Goal: Information Seeking & Learning: Learn about a topic

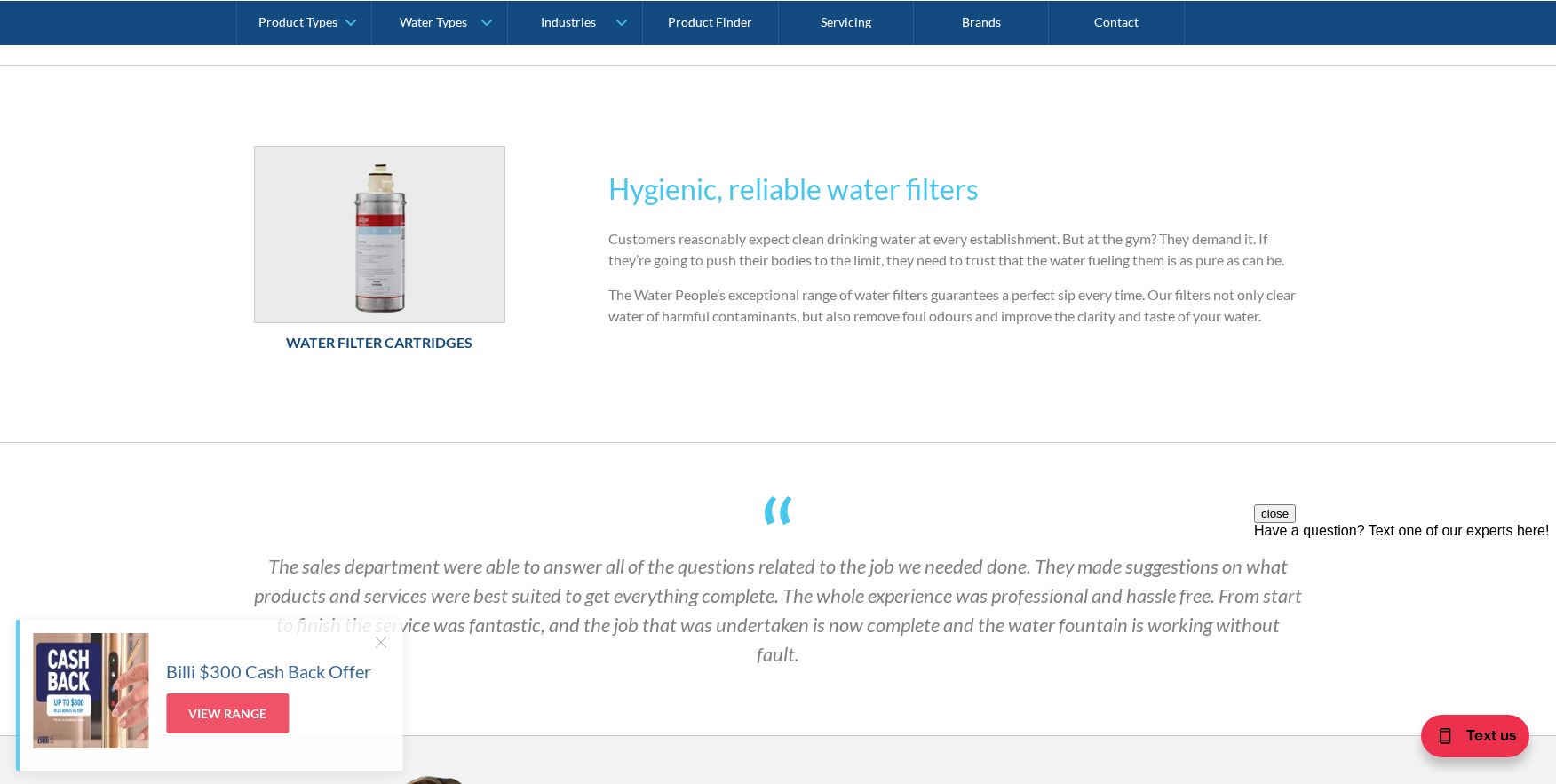
scroll to position [680, 0]
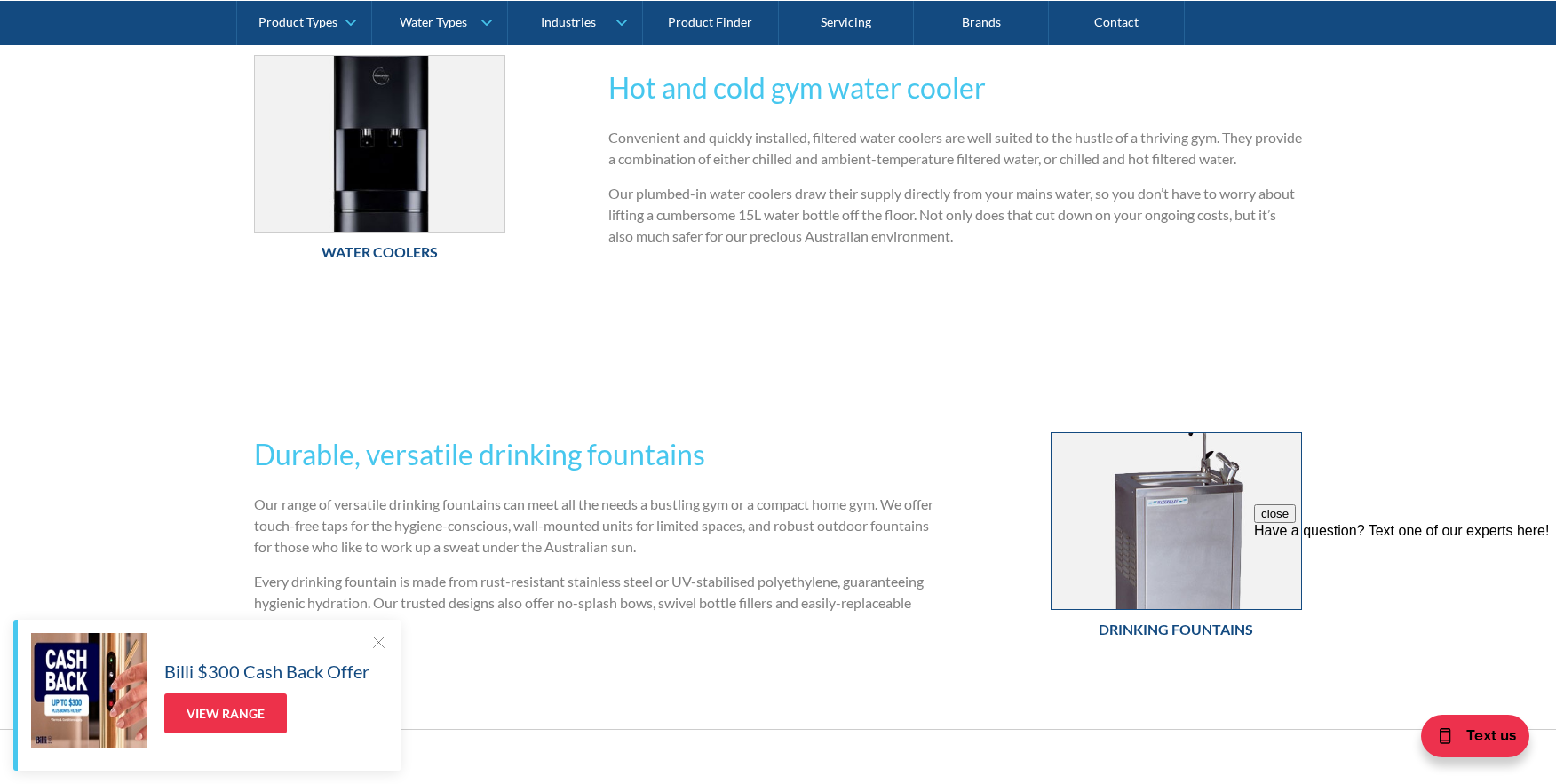
click at [1150, 537] on img at bounding box center [1176, 521] width 249 height 176
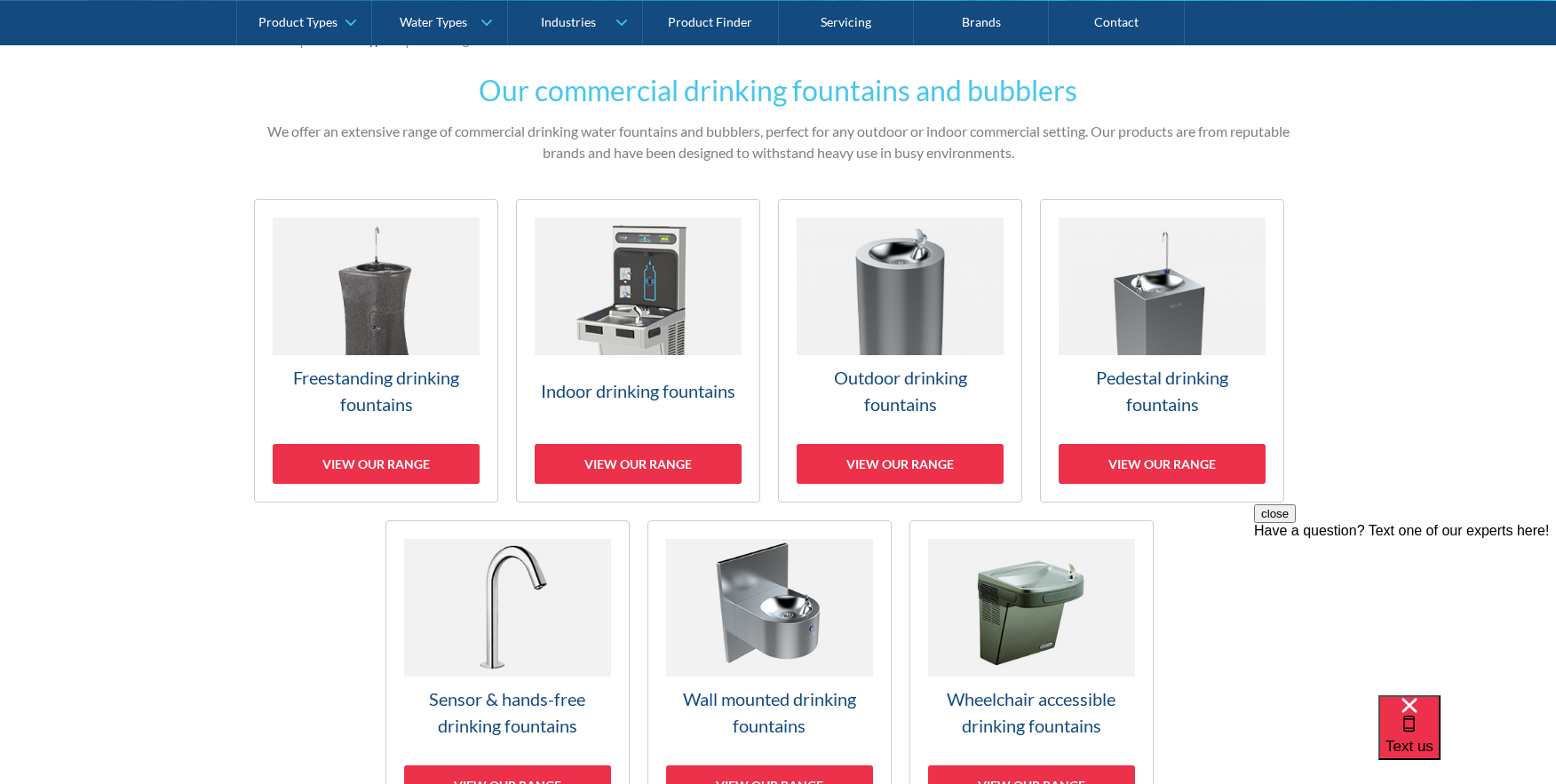
scroll to position [415, 0]
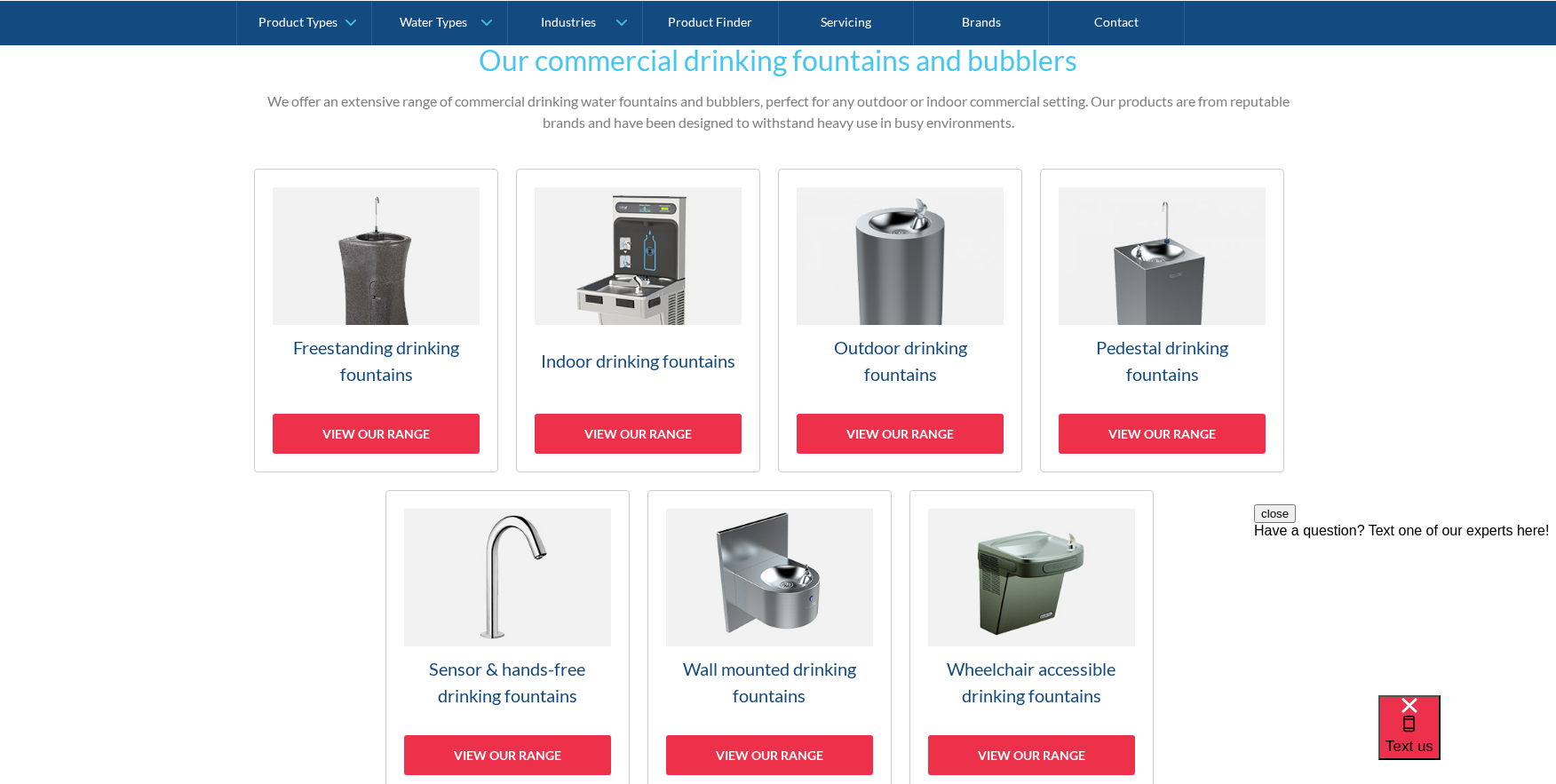
click at [1192, 260] on img at bounding box center [1161, 255] width 207 height 138
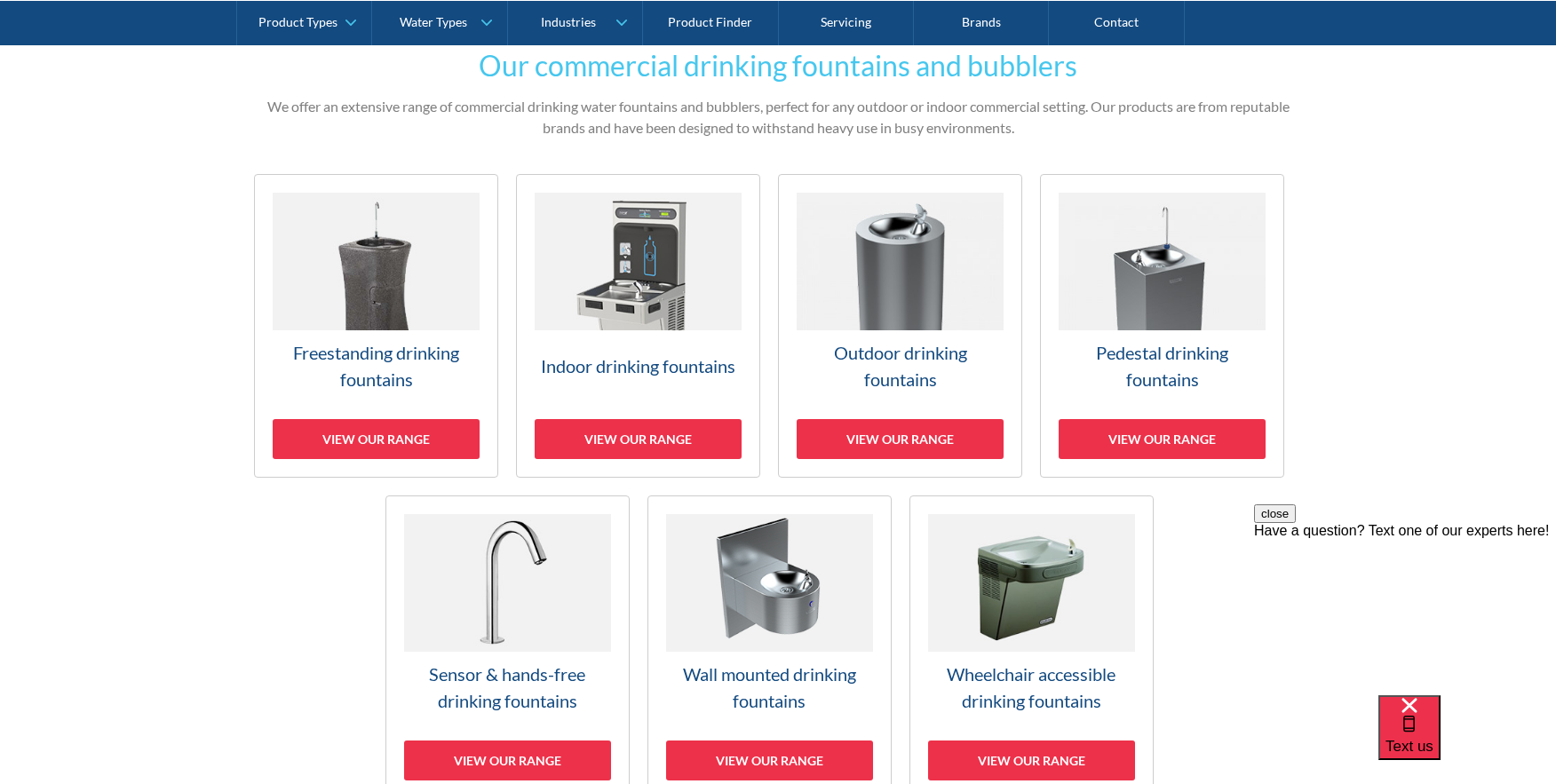
scroll to position [407, 0]
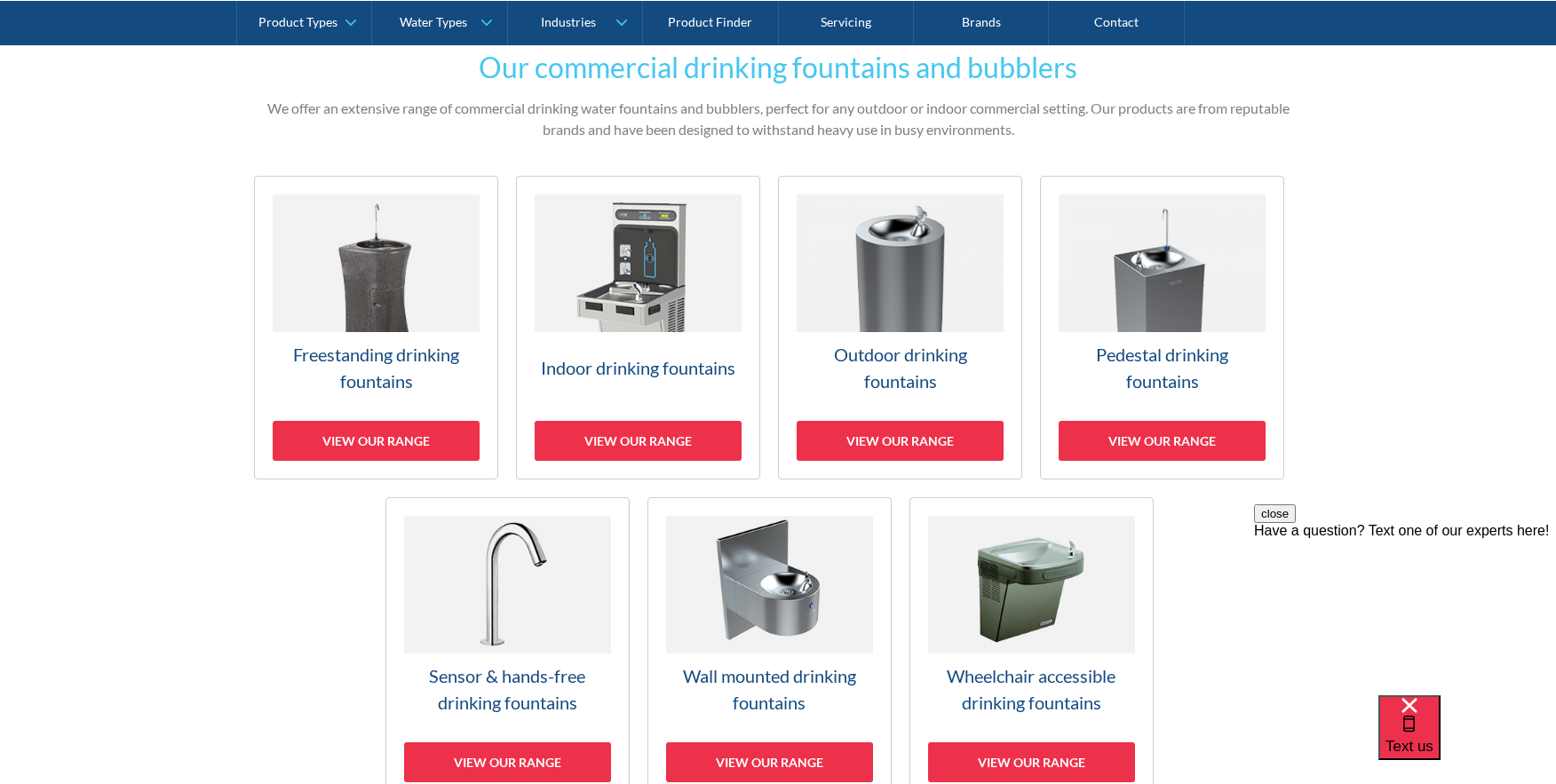
click at [442, 603] on img at bounding box center [507, 584] width 207 height 138
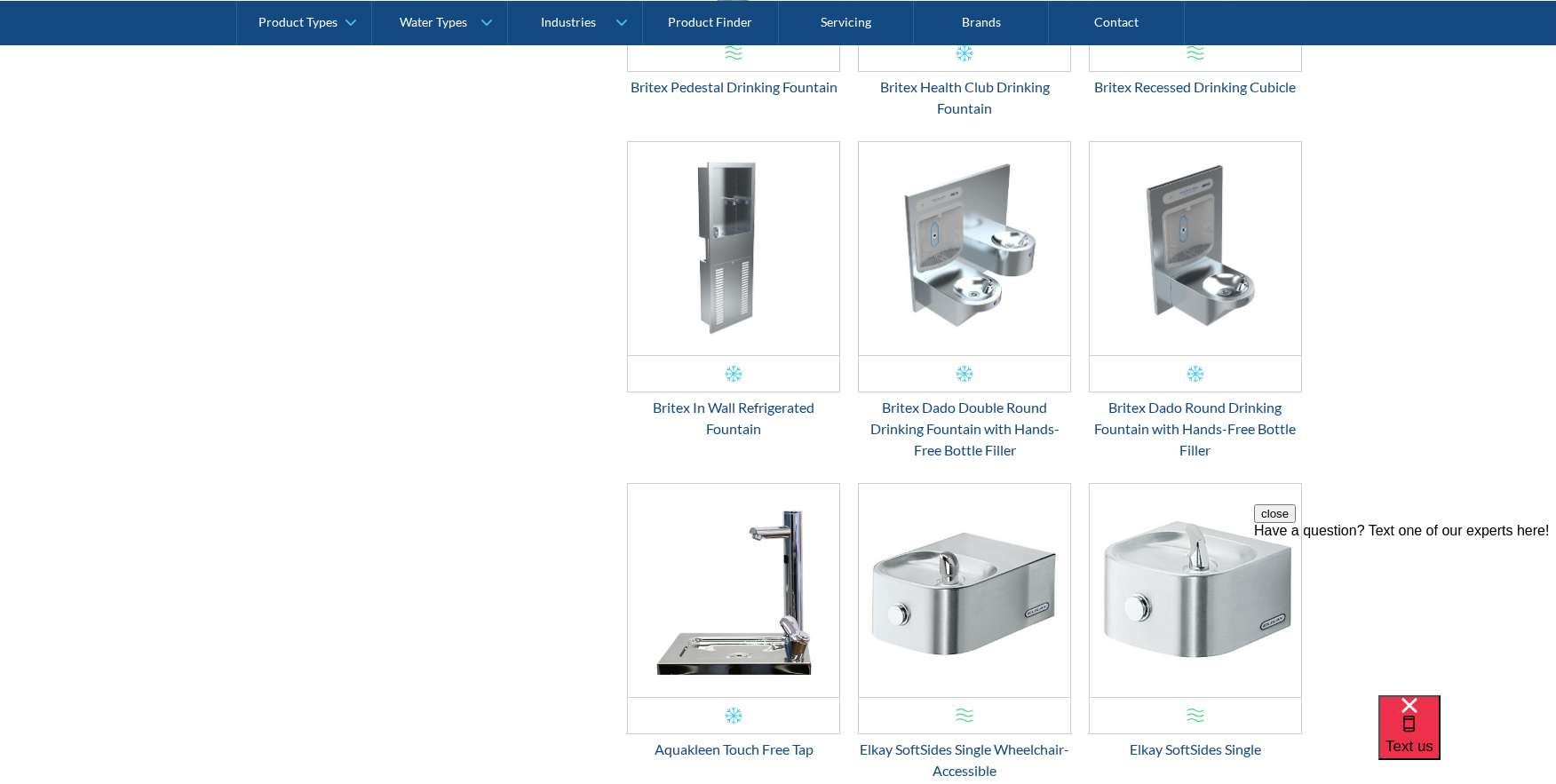
scroll to position [1300, 0]
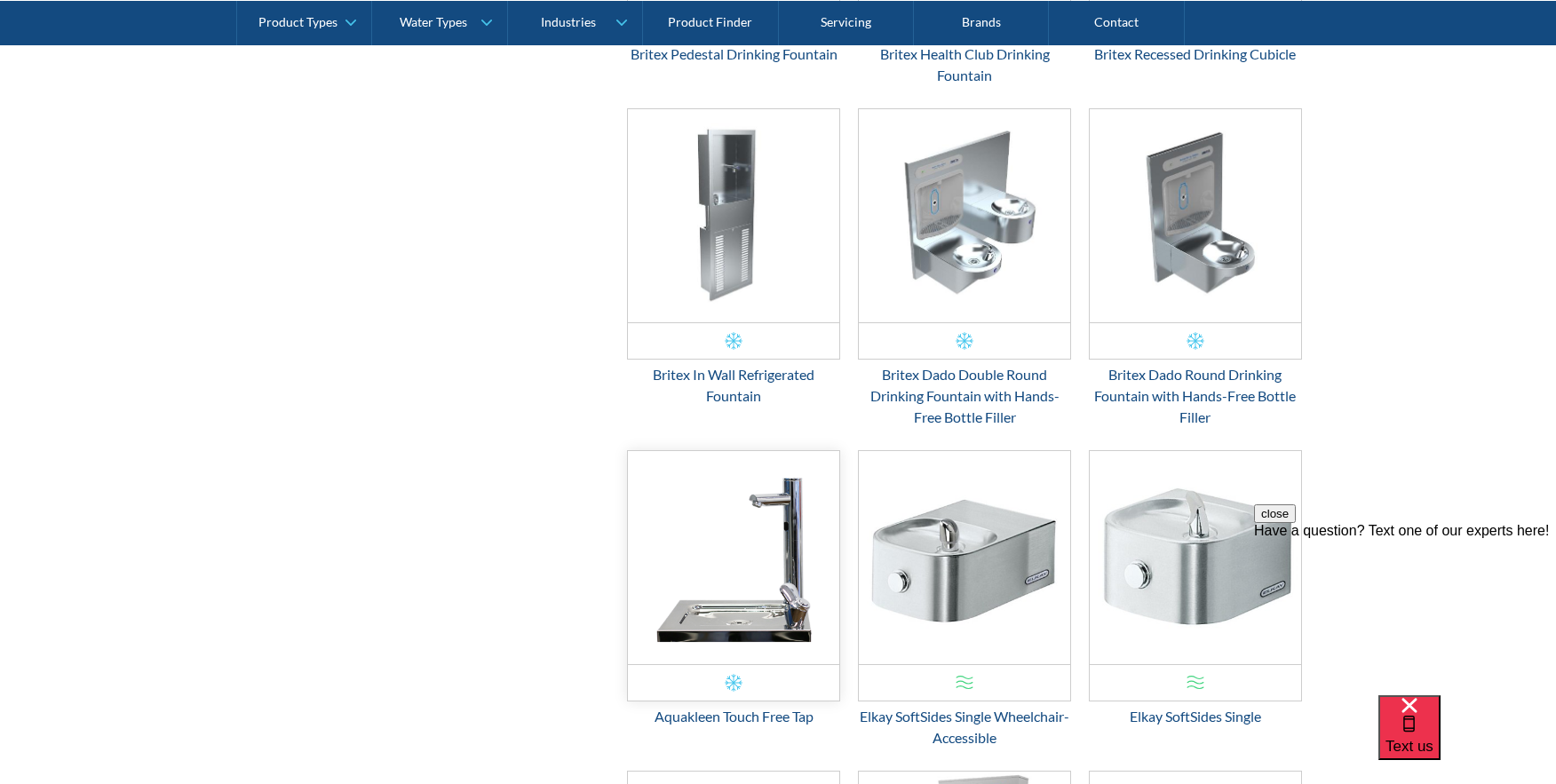
click at [732, 526] on img "Email Form 3" at bounding box center [734, 557] width 211 height 213
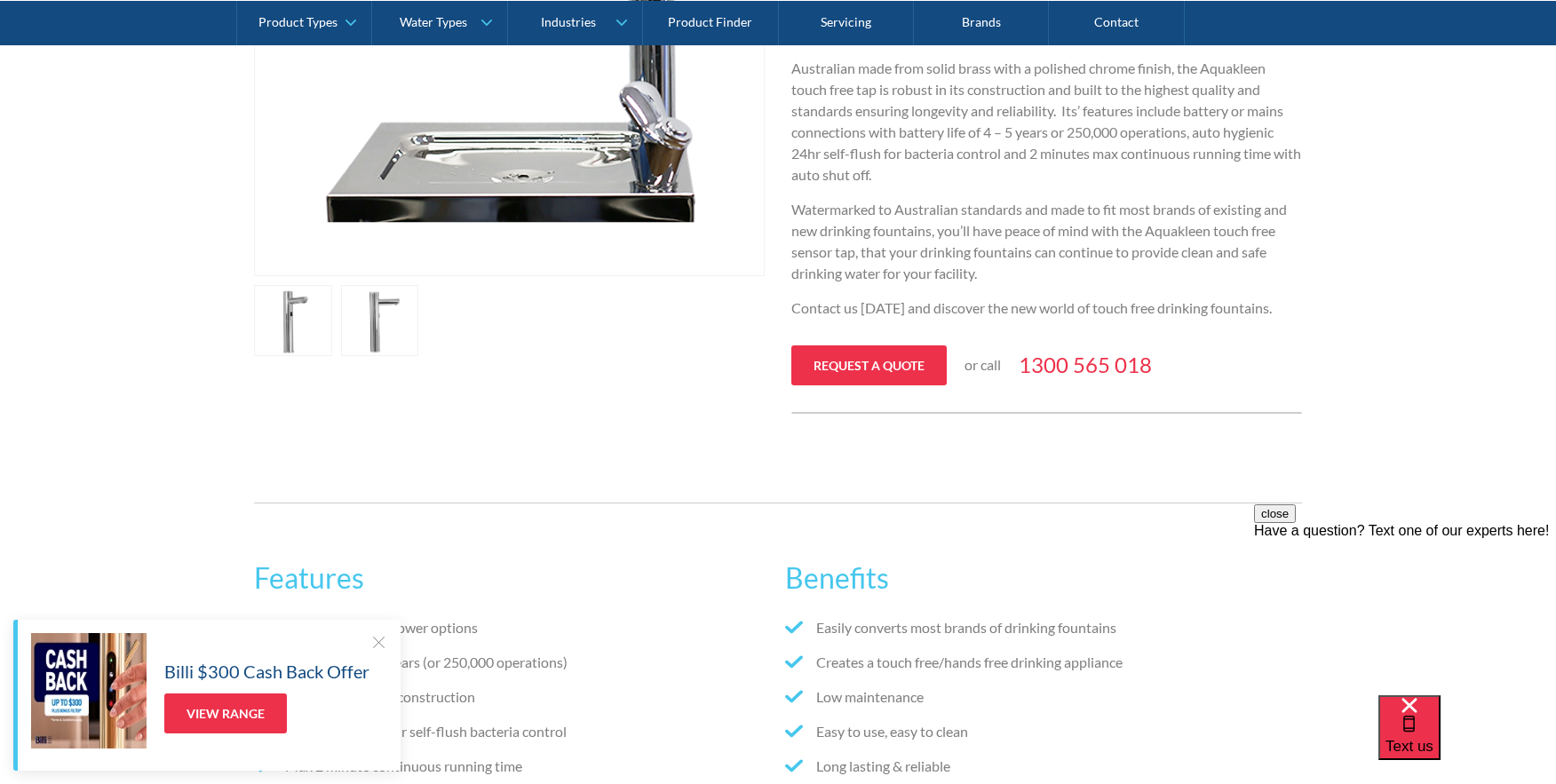
scroll to position [683, 0]
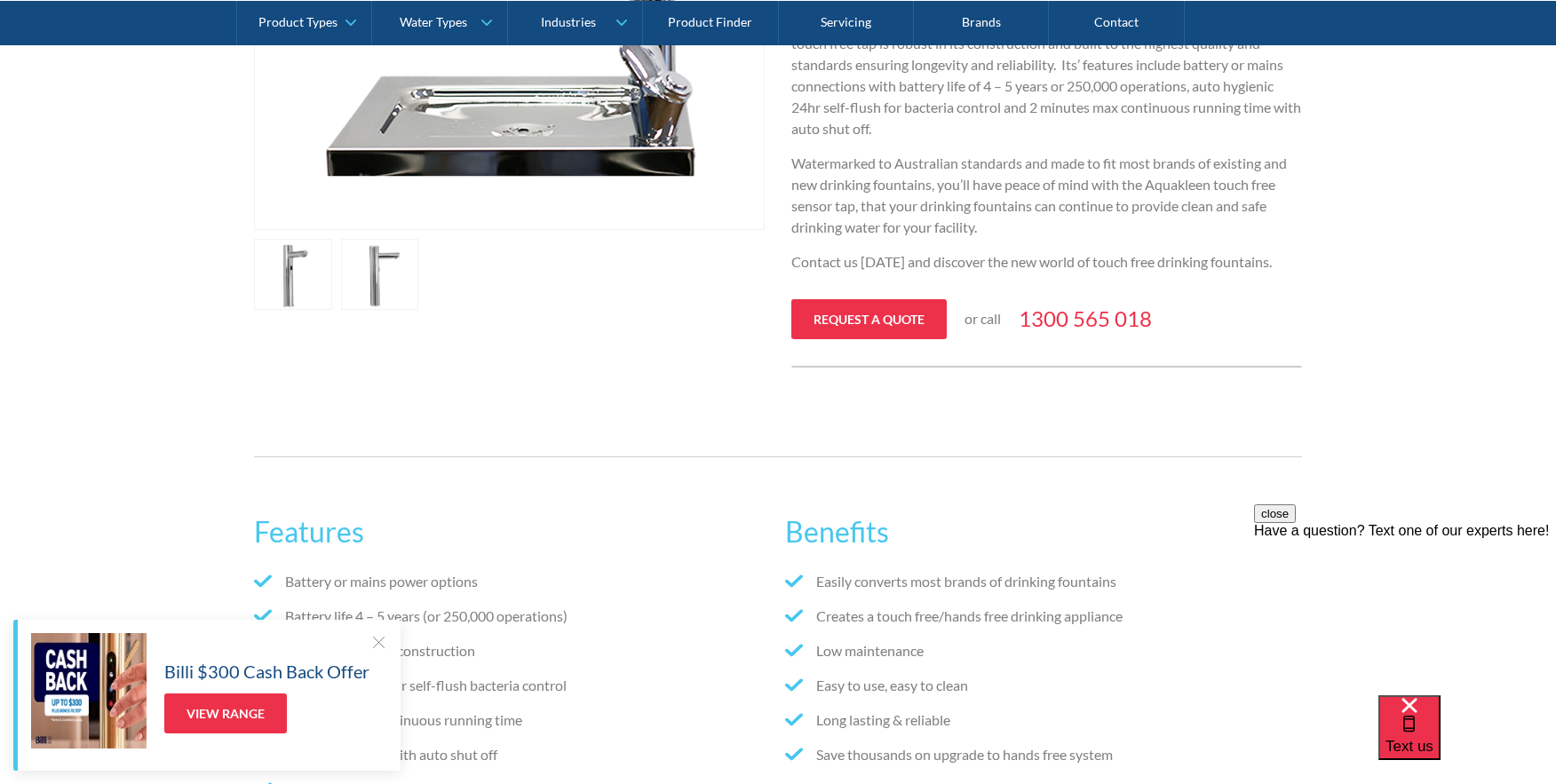
click at [1296, 523] on button "close" at bounding box center [1274, 514] width 42 height 19
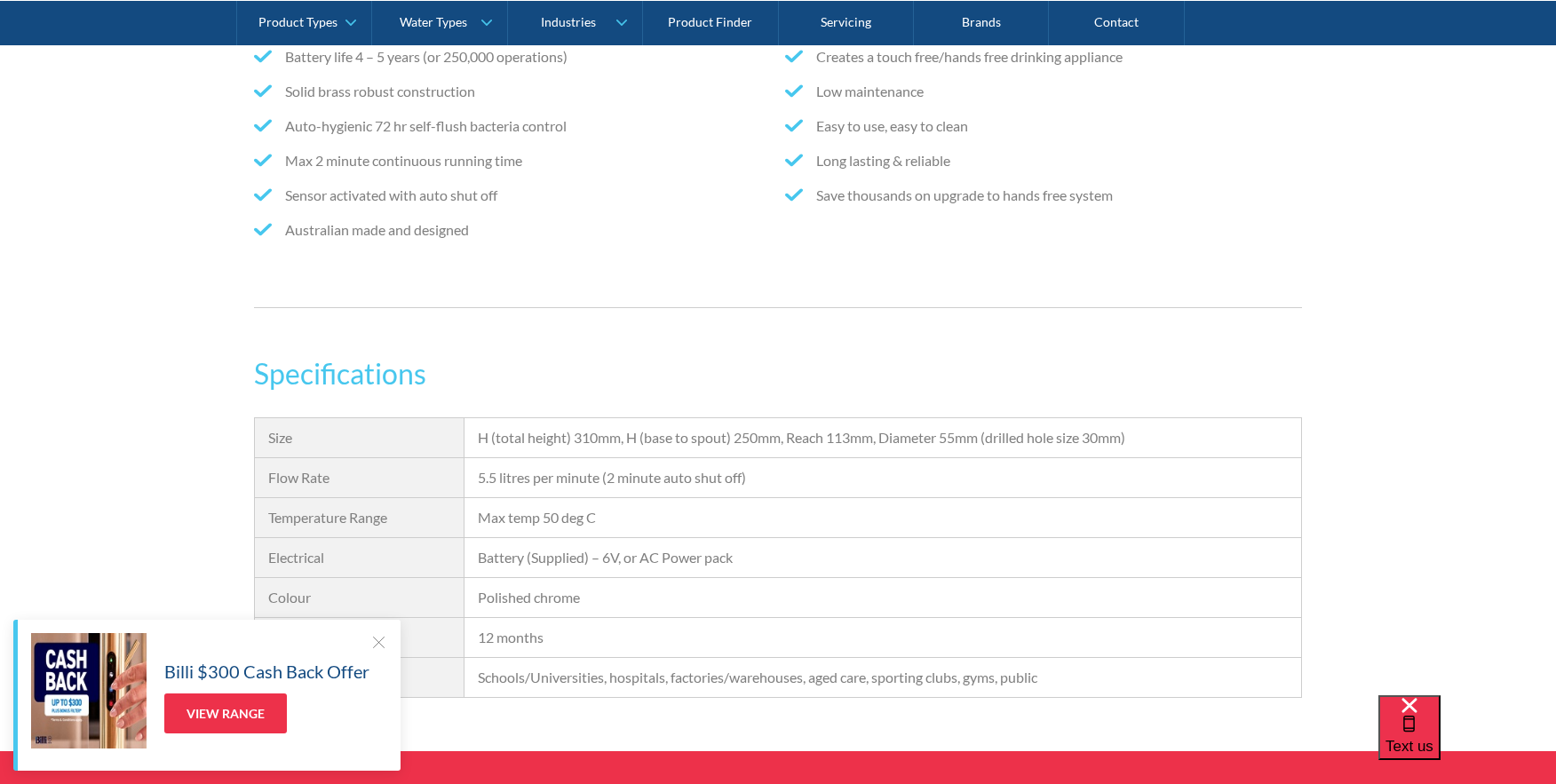
scroll to position [1302, 0]
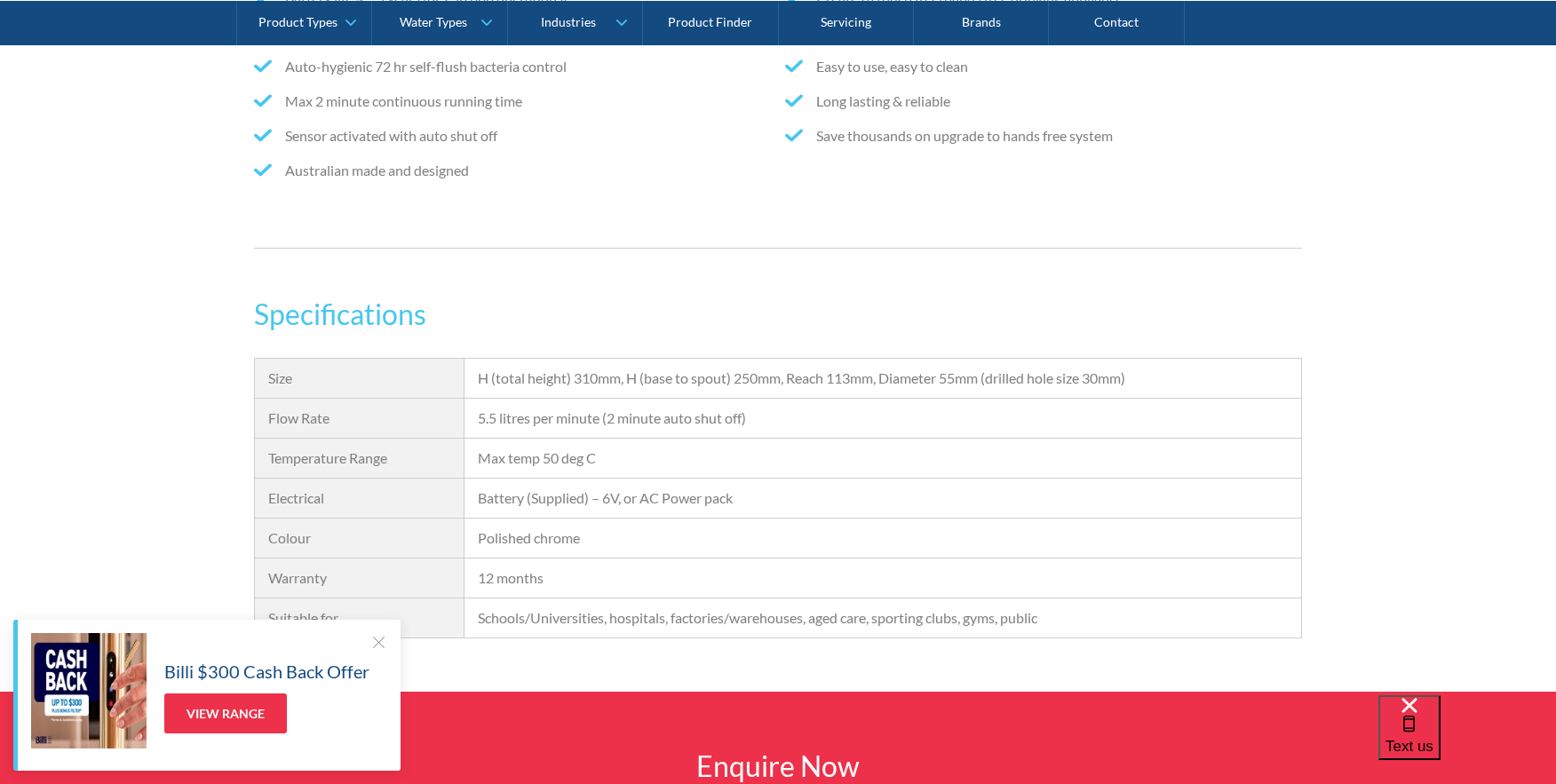
click at [377, 641] on div at bounding box center [378, 641] width 18 height 18
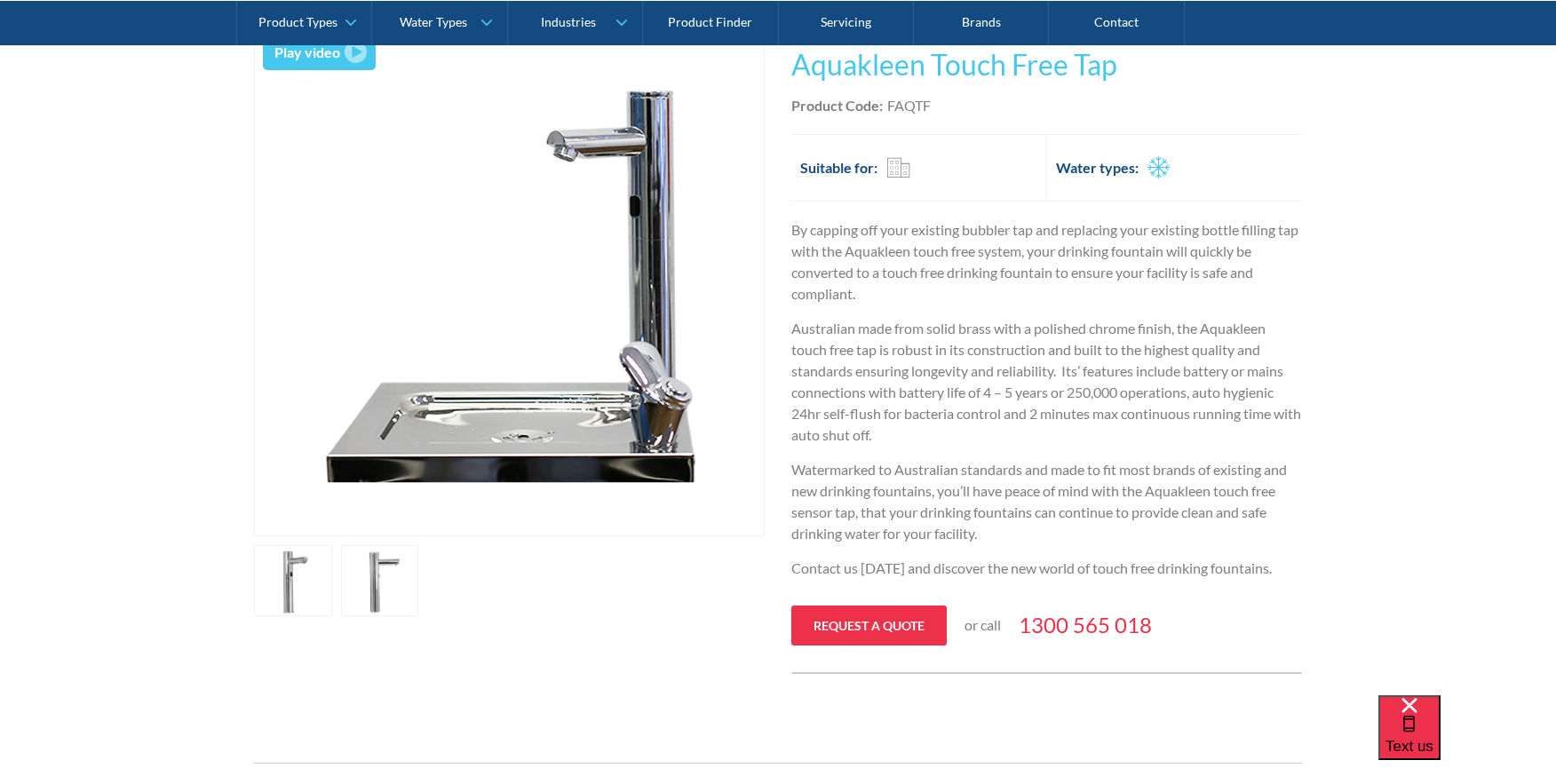
scroll to position [290, 0]
